Goal: Task Accomplishment & Management: Use online tool/utility

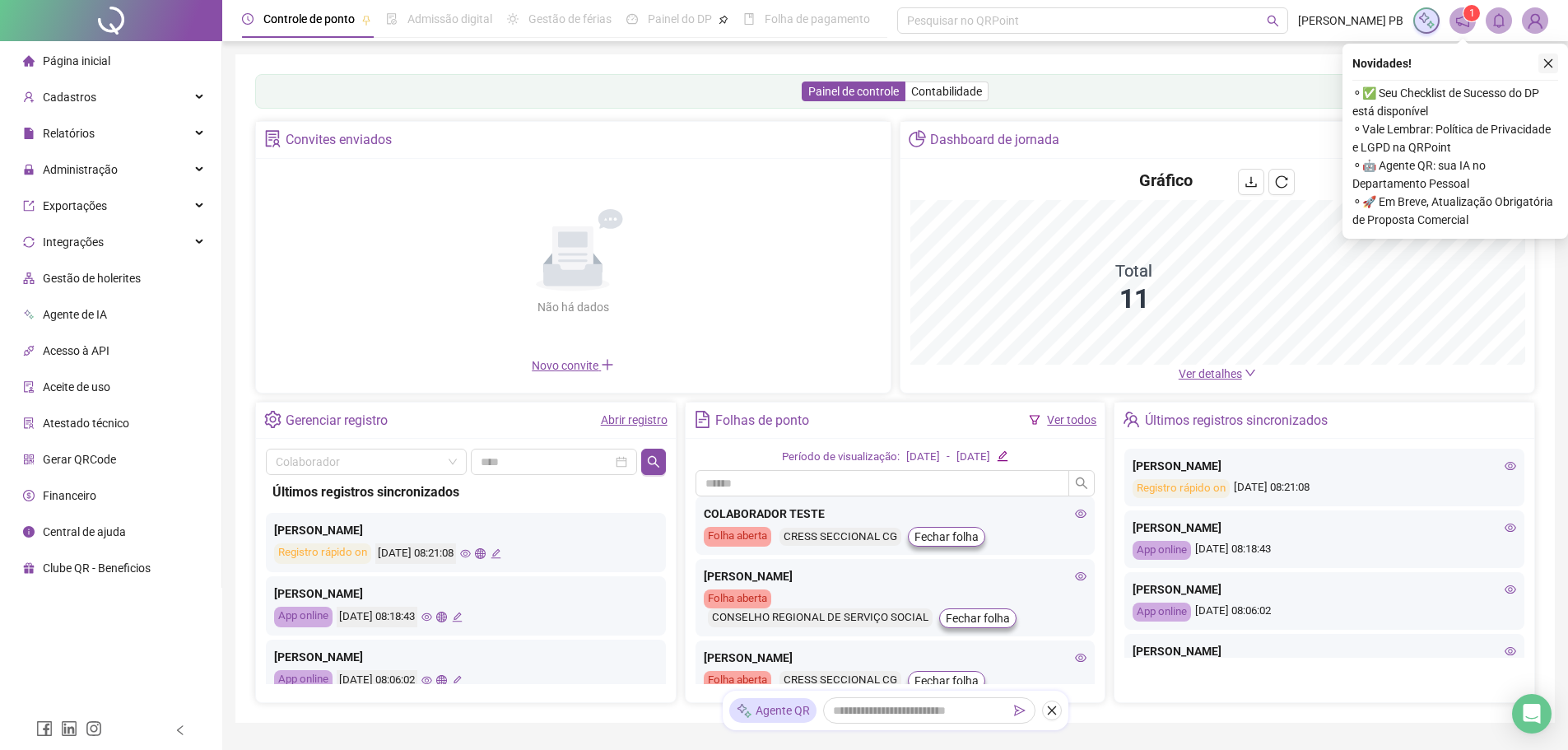
click at [1543, 63] on icon "close" at bounding box center [1549, 64] width 12 height 12
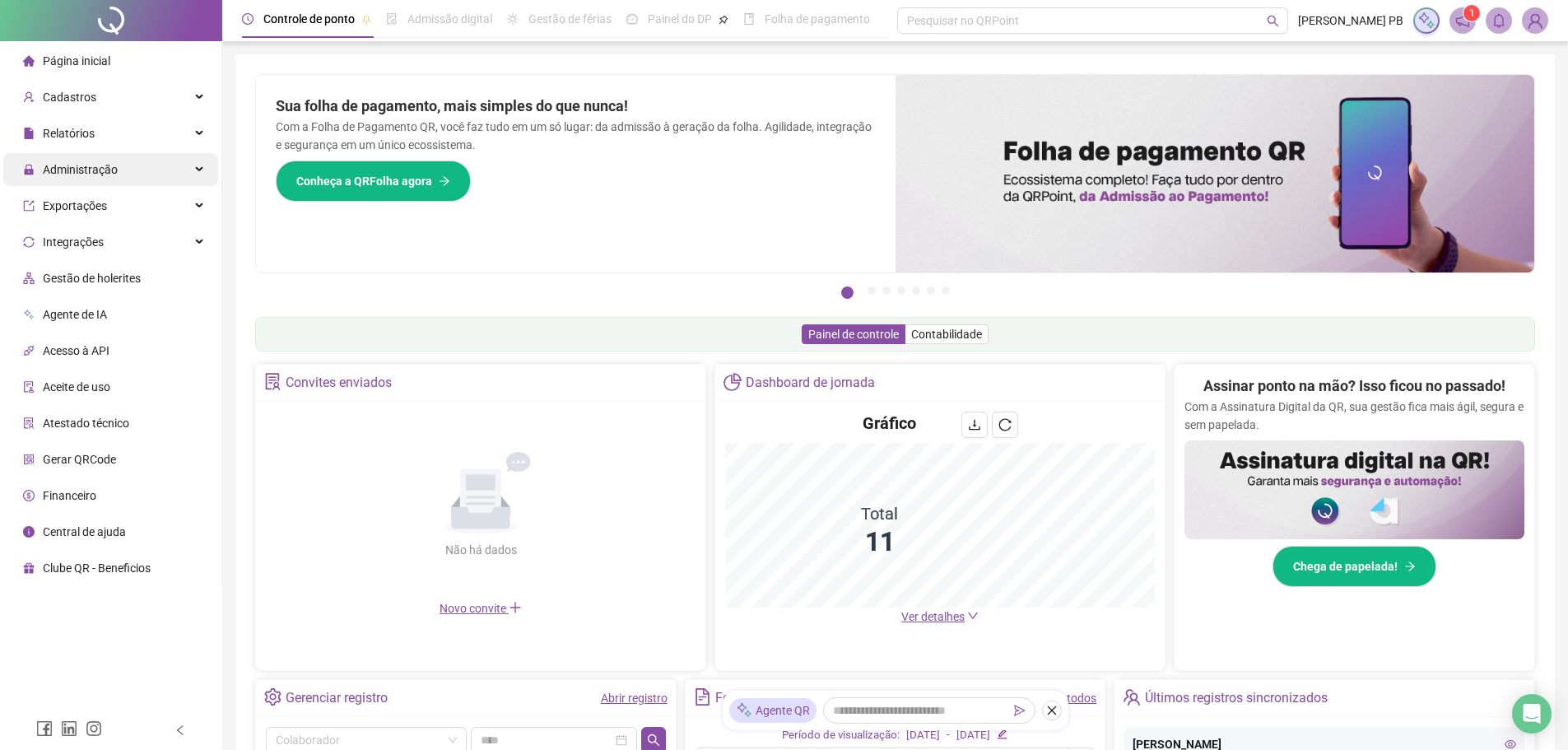
click at [150, 174] on div "Administração" at bounding box center [110, 169] width 215 height 33
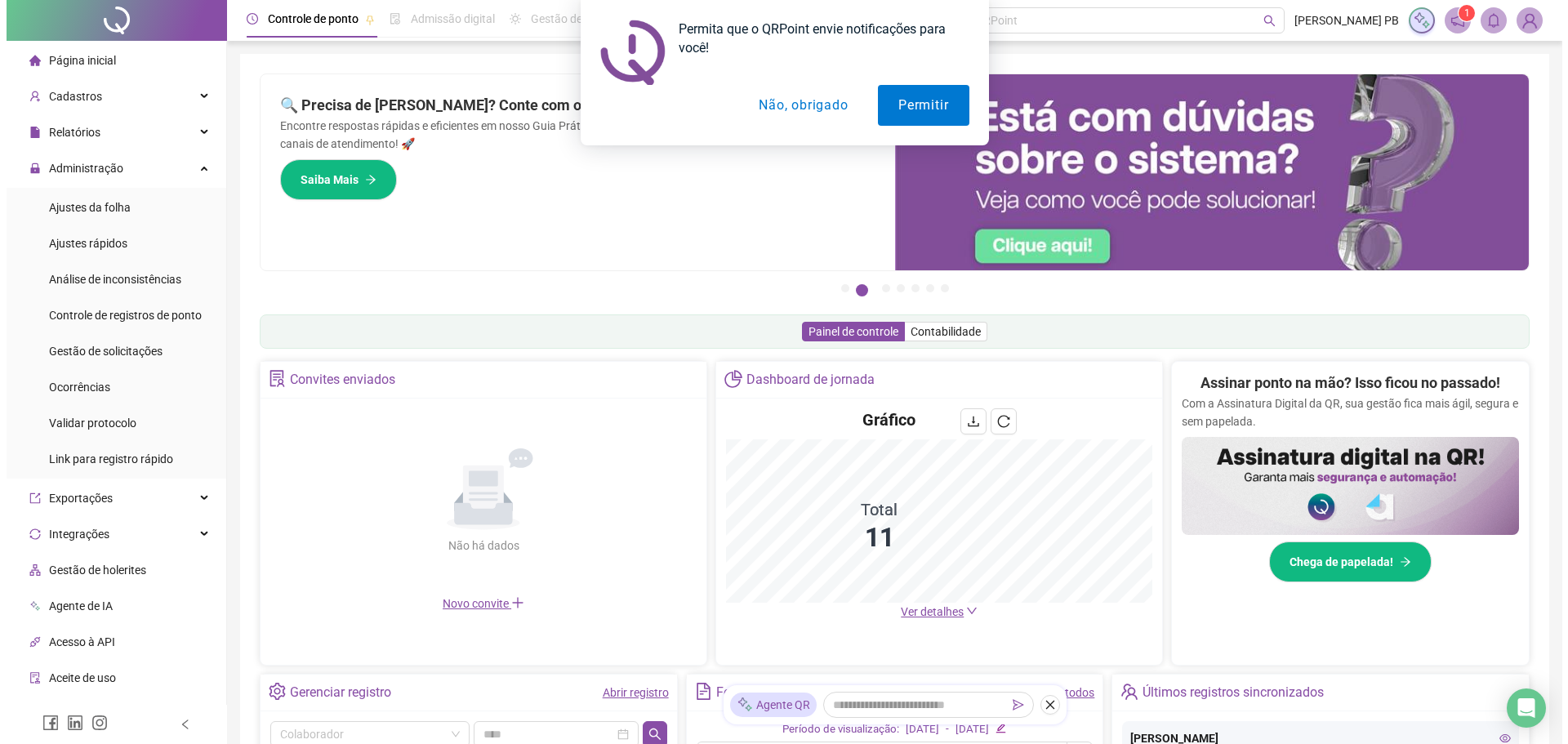
scroll to position [81, 0]
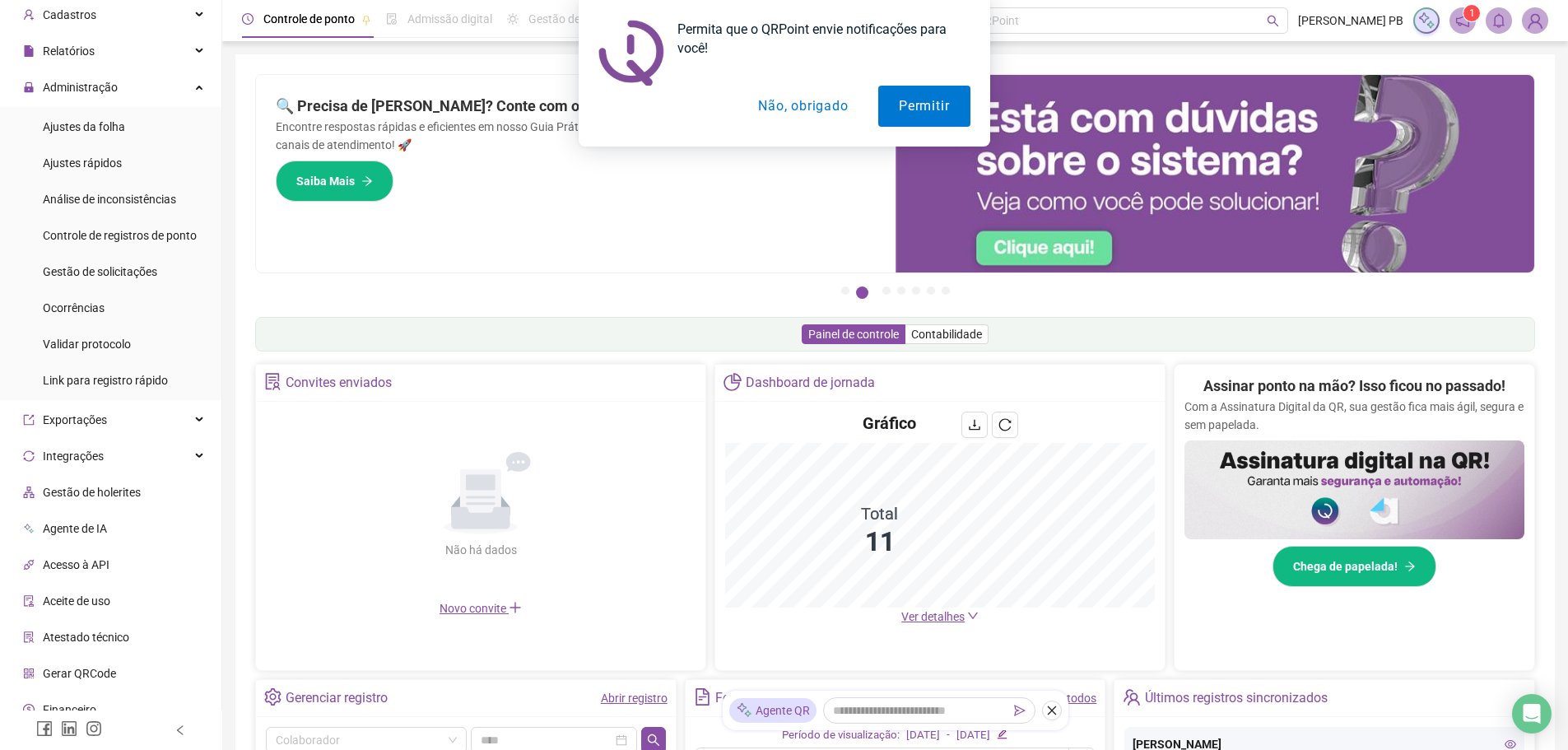
drag, startPoint x: 791, startPoint y: 106, endPoint x: 784, endPoint y: 112, distance: 9.2
click at [791, 106] on button "Não, obrigado" at bounding box center [803, 105] width 130 height 41
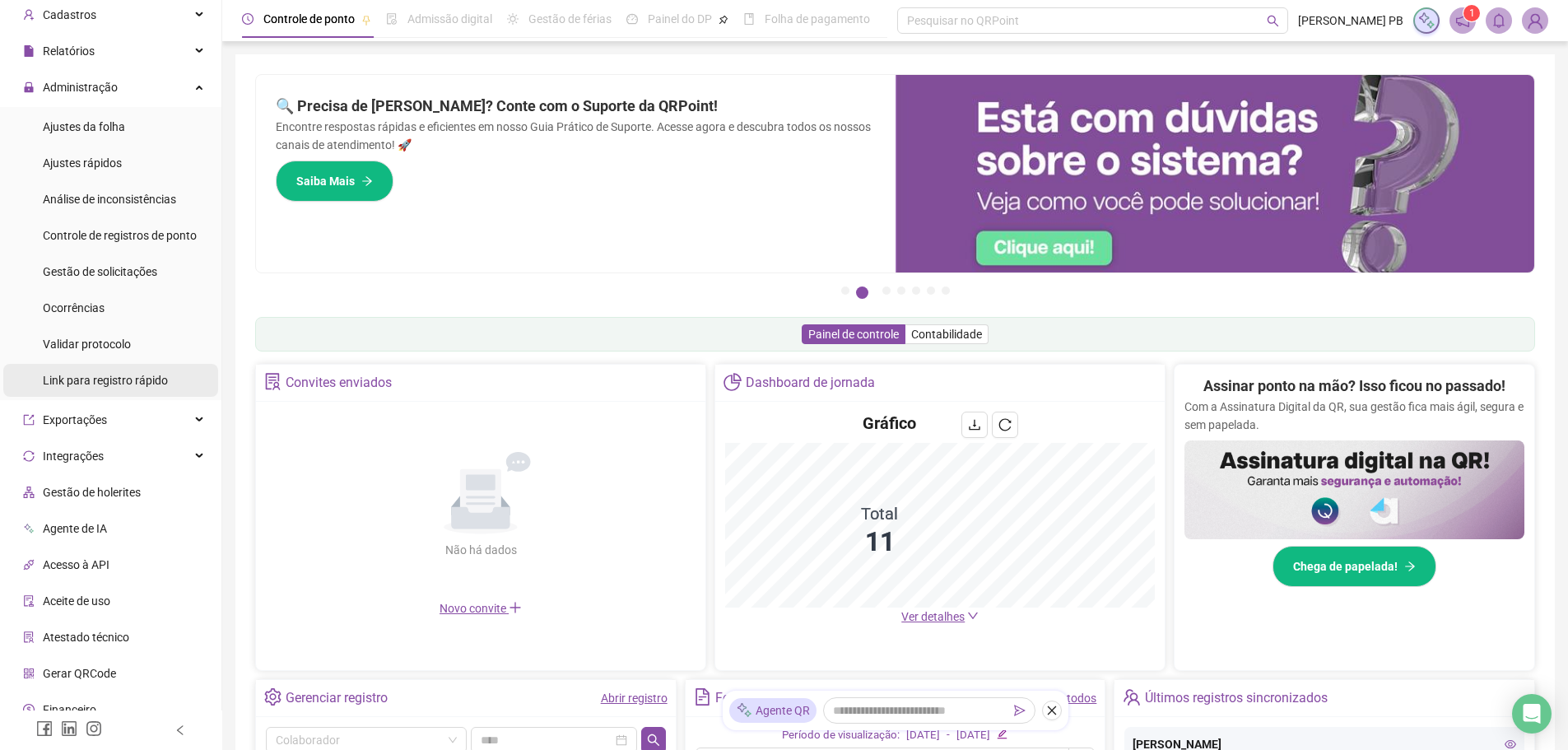
click at [123, 379] on span "Link para registro rápido" at bounding box center [105, 380] width 125 height 13
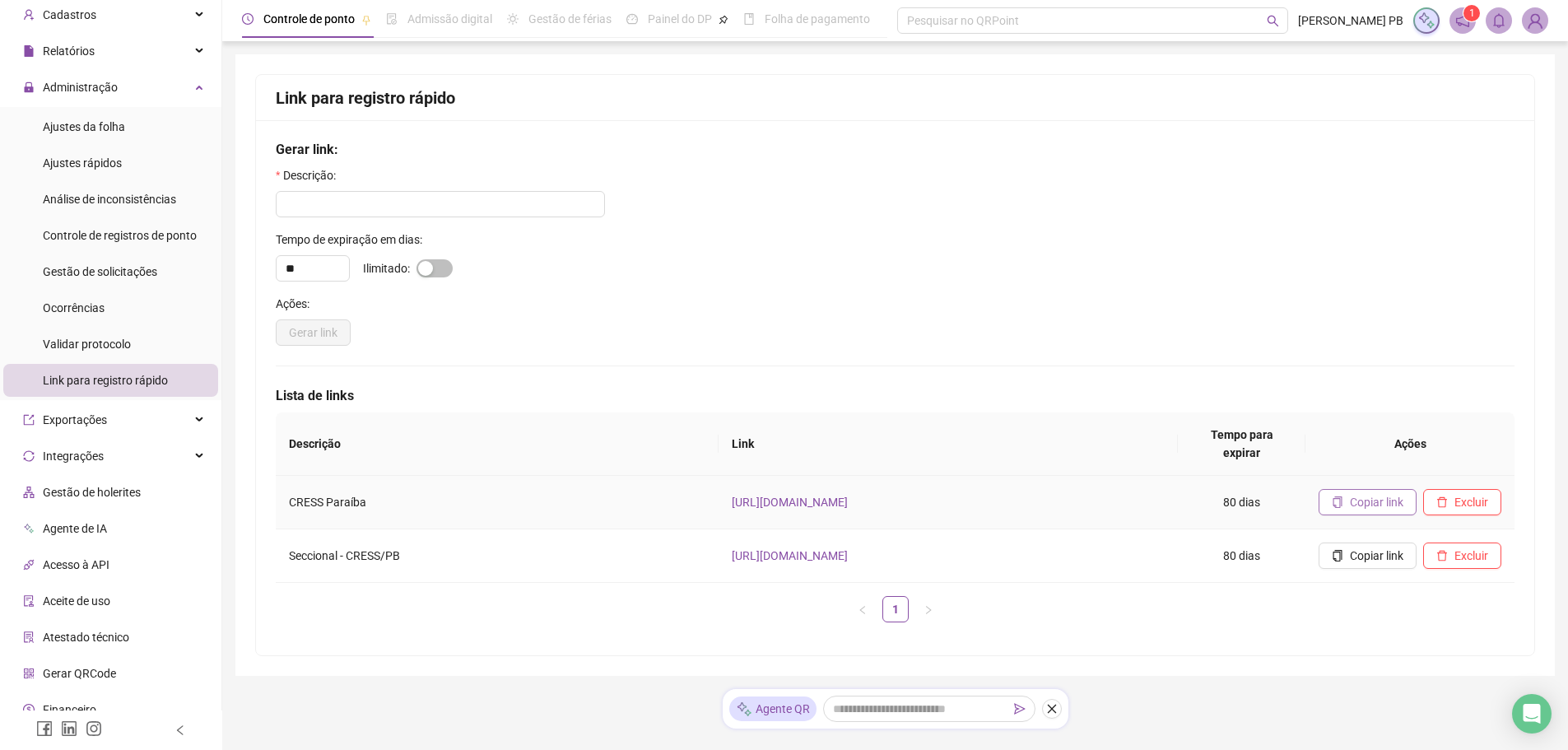
click at [1372, 493] on span "Copiar link" at bounding box center [1376, 503] width 54 height 18
click at [130, 16] on div "Cadastros" at bounding box center [110, 14] width 215 height 33
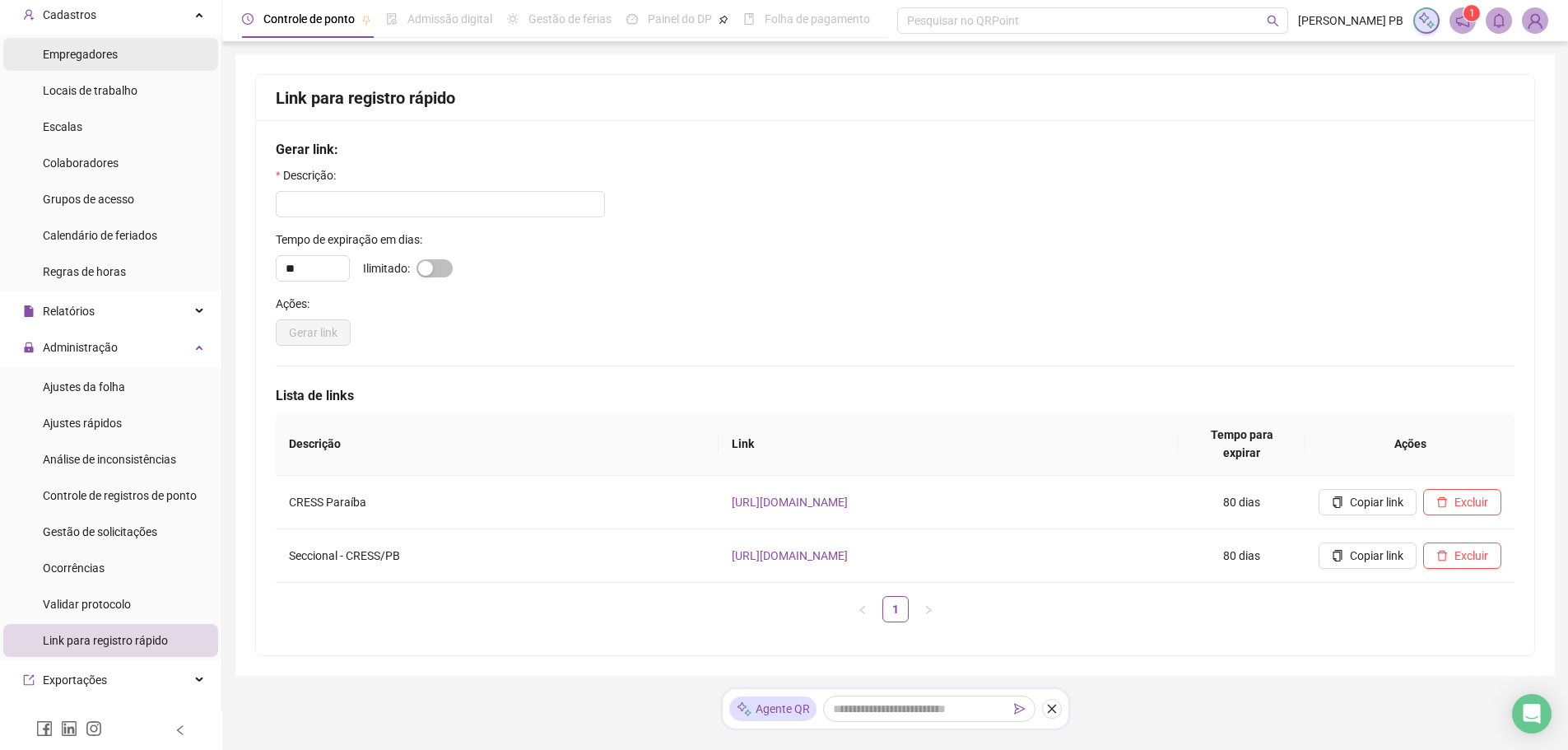
click at [119, 51] on li "Empregadores" at bounding box center [110, 54] width 215 height 33
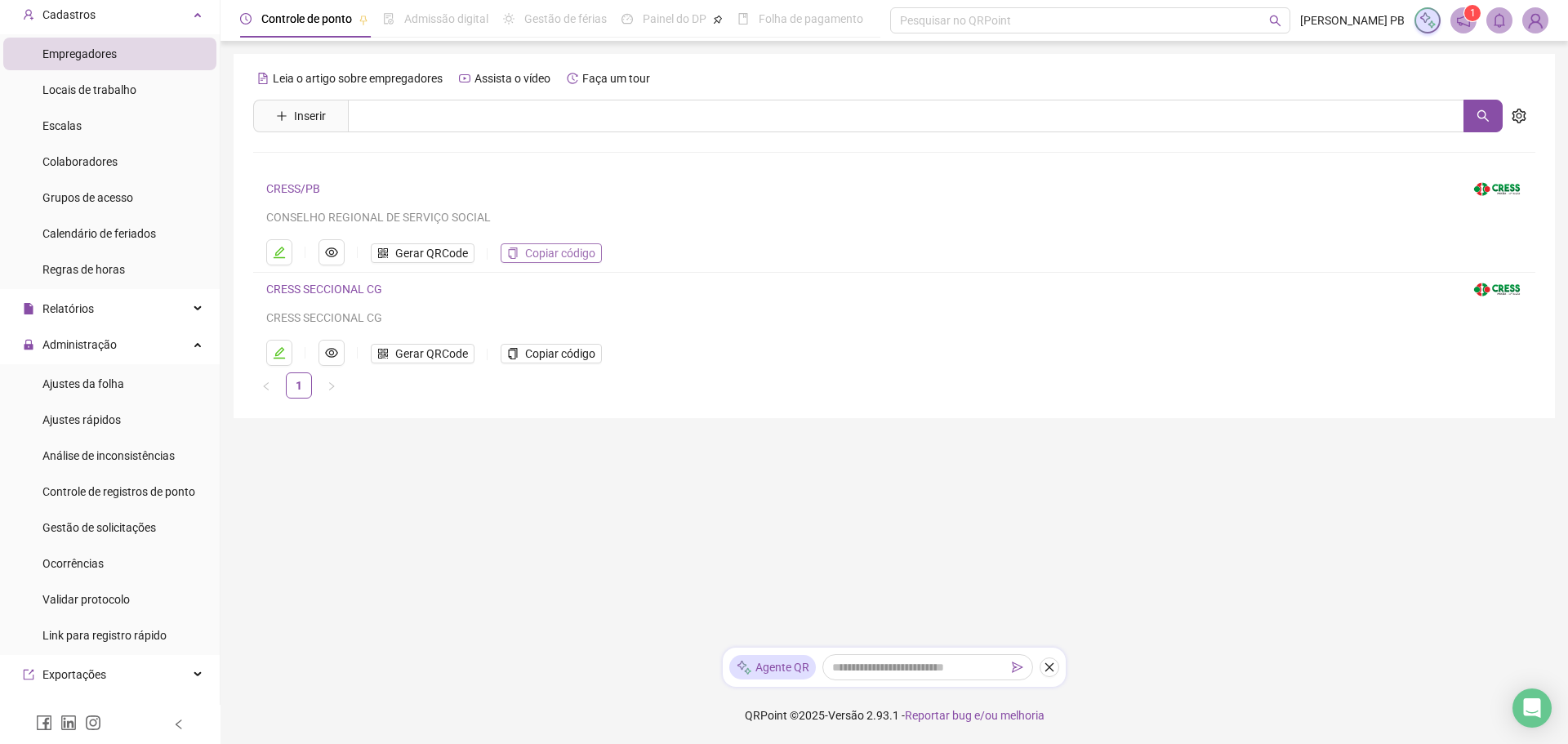
click at [552, 250] on span "Copiar código" at bounding box center [560, 253] width 71 height 18
click at [1539, 22] on img at bounding box center [1536, 21] width 25 height 25
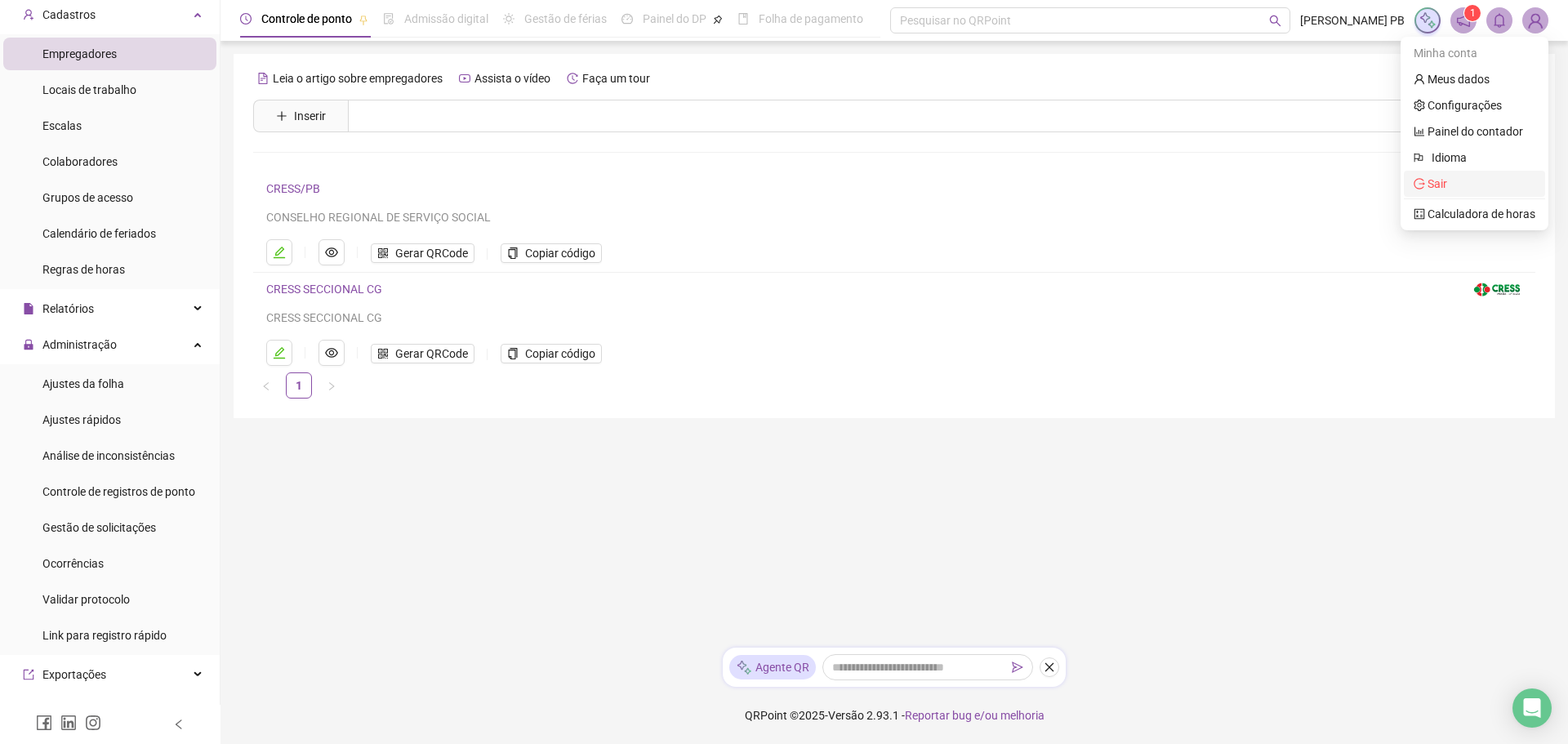
click at [1443, 179] on span "Sair" at bounding box center [1437, 184] width 20 height 13
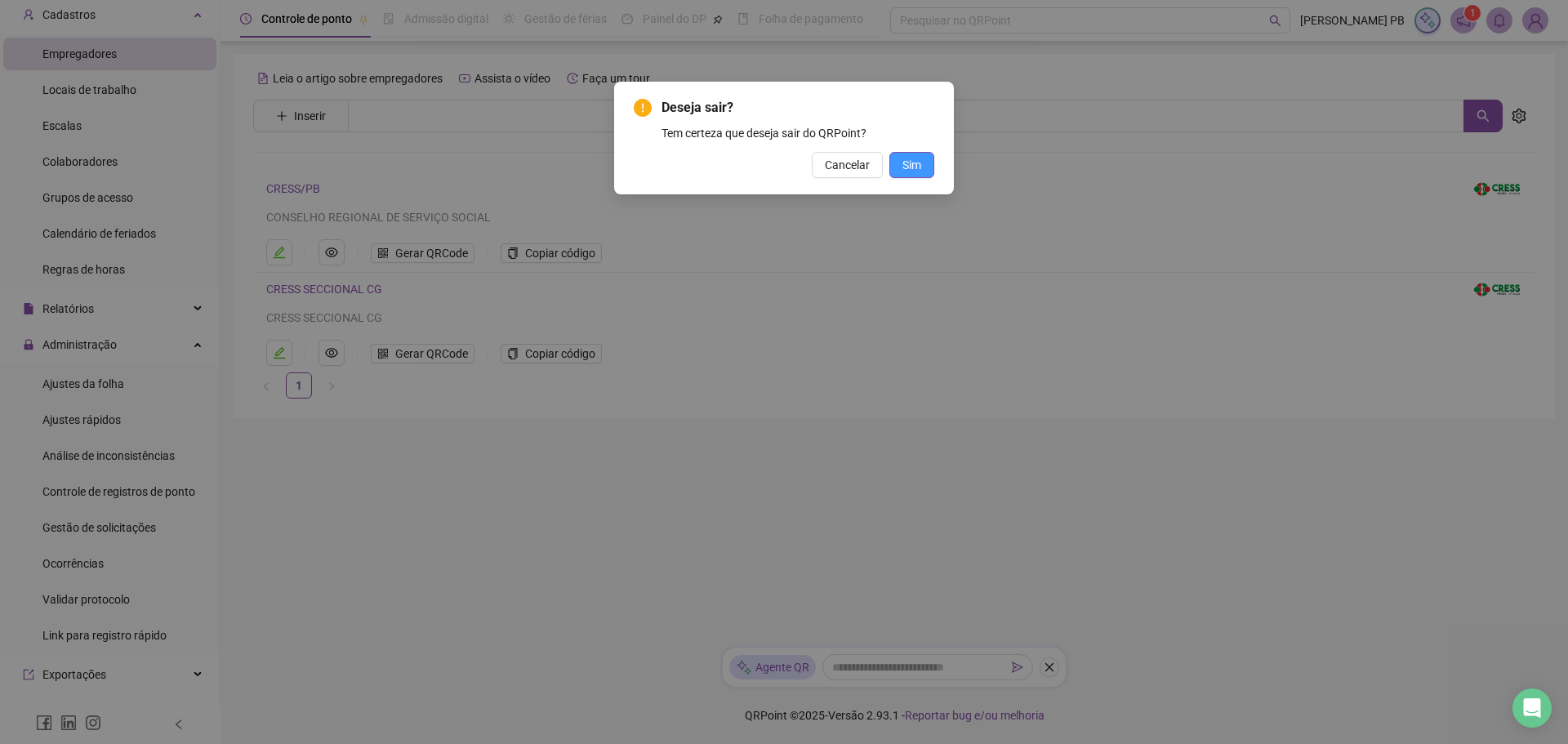
click at [908, 163] on span "Sim" at bounding box center [912, 165] width 19 height 18
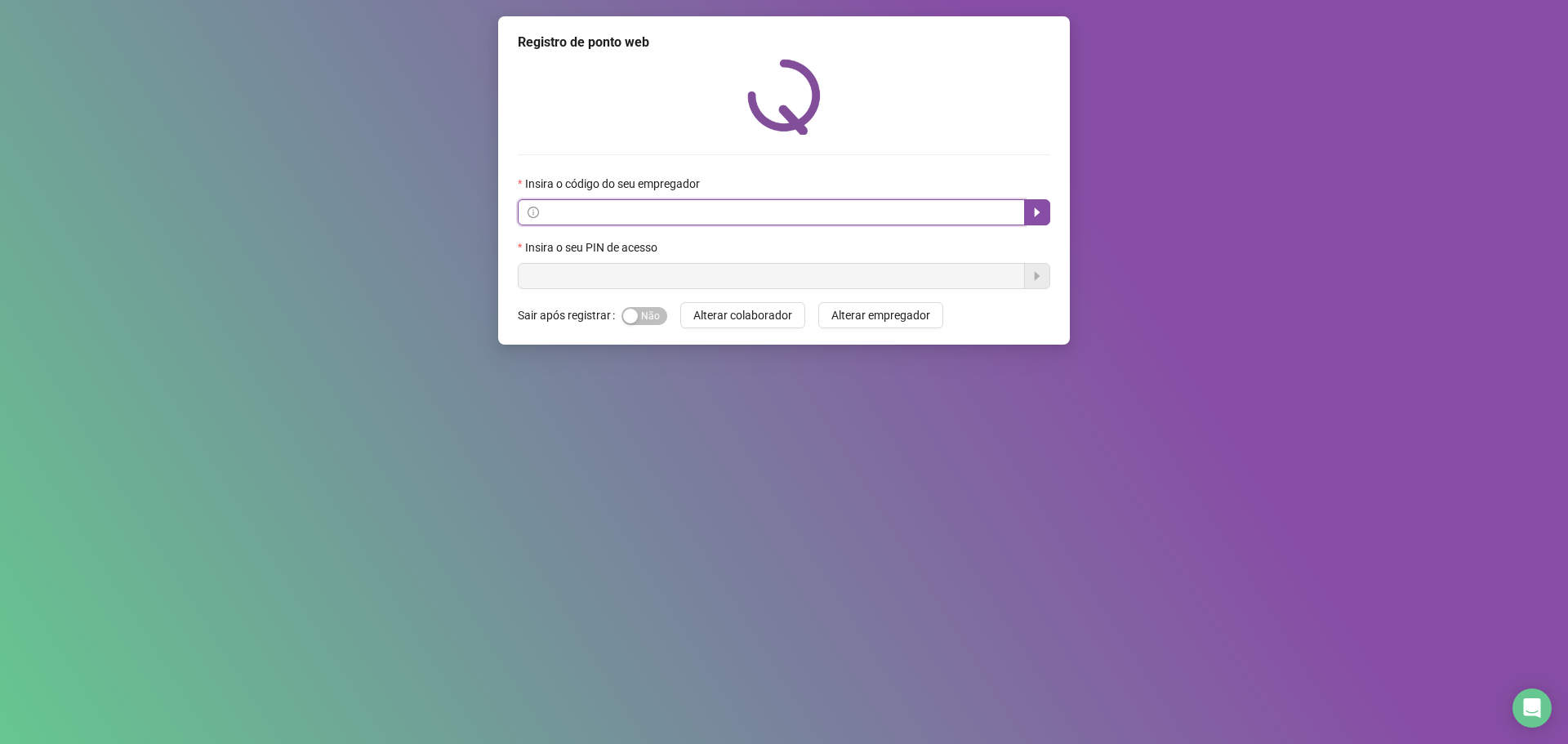
click at [693, 212] on input "text" at bounding box center [779, 212] width 473 height 18
paste input "**********"
click at [1044, 214] on button "button" at bounding box center [1036, 212] width 26 height 26
type input "**********"
click at [797, 273] on input "text" at bounding box center [771, 275] width 507 height 26
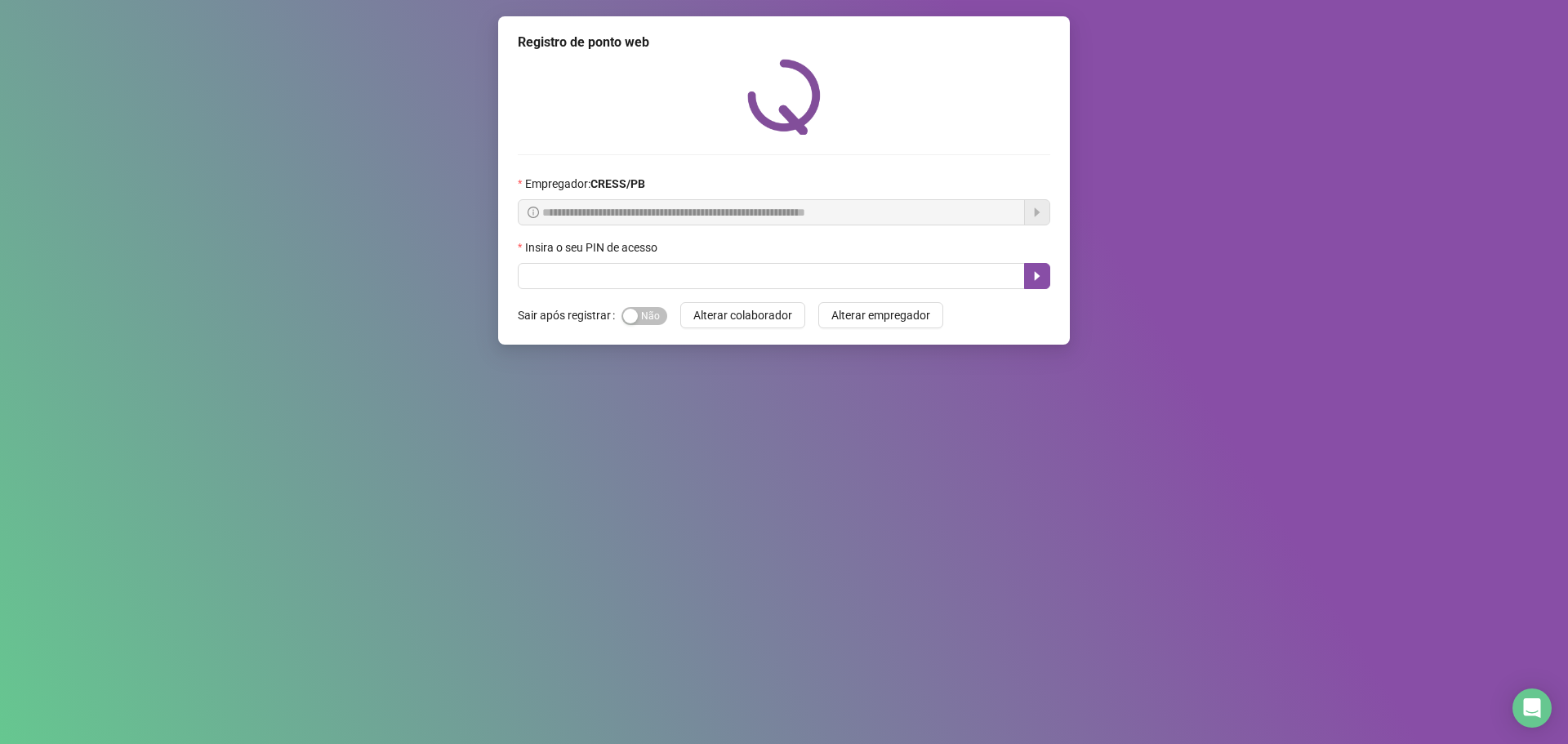
click at [1360, 380] on div "**********" at bounding box center [784, 372] width 1568 height 744
